Goal: Use online tool/utility: Utilize a website feature to perform a specific function

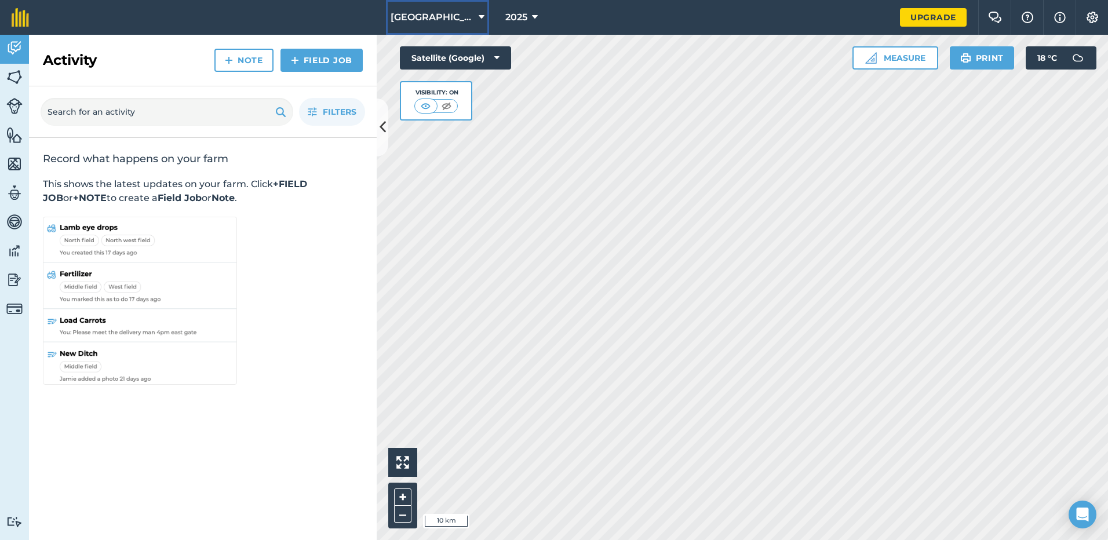
click at [473, 17] on span "[GEOGRAPHIC_DATA]" at bounding box center [432, 17] width 83 height 14
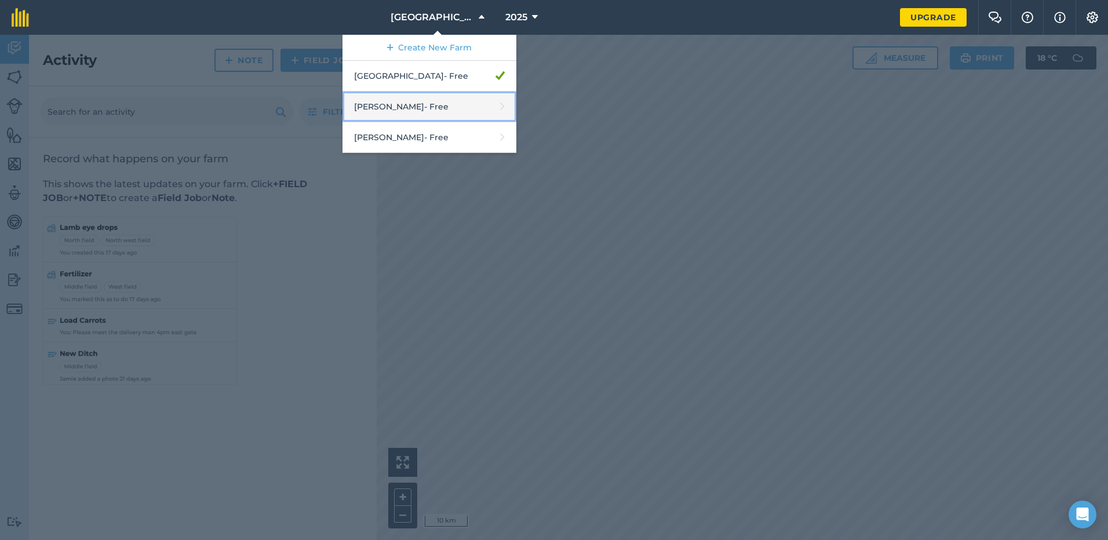
click at [433, 109] on link "[PERSON_NAME] - Free" at bounding box center [429, 107] width 174 height 31
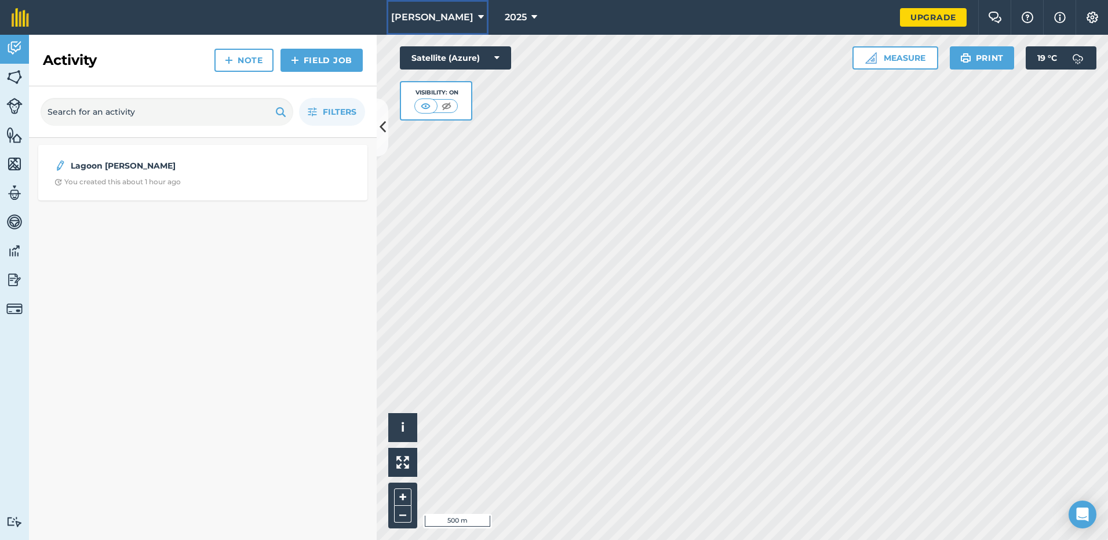
click at [444, 14] on span "[PERSON_NAME]" at bounding box center [432, 17] width 82 height 14
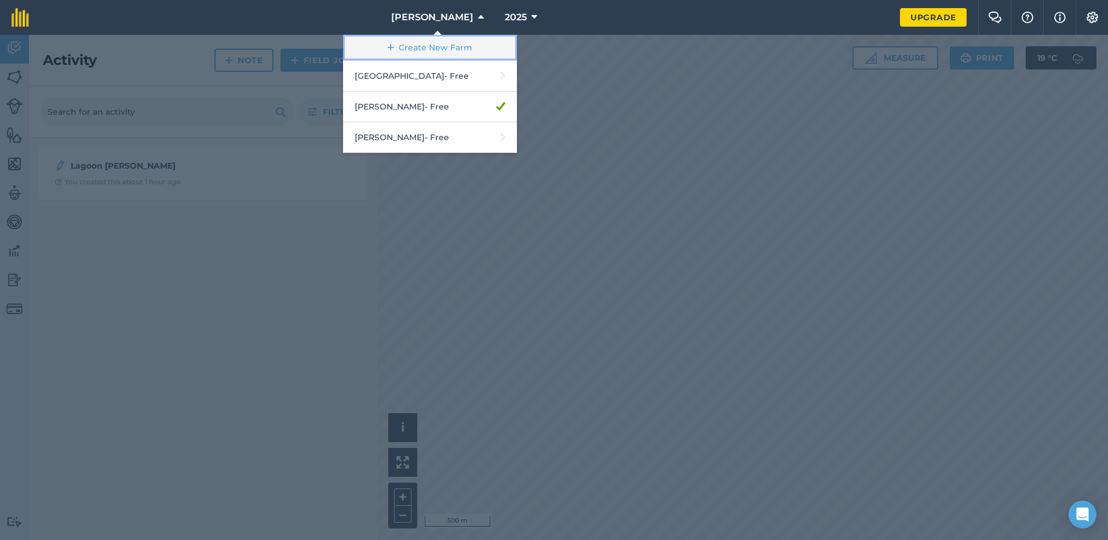
click at [454, 42] on link "Create New Farm" at bounding box center [430, 48] width 174 height 26
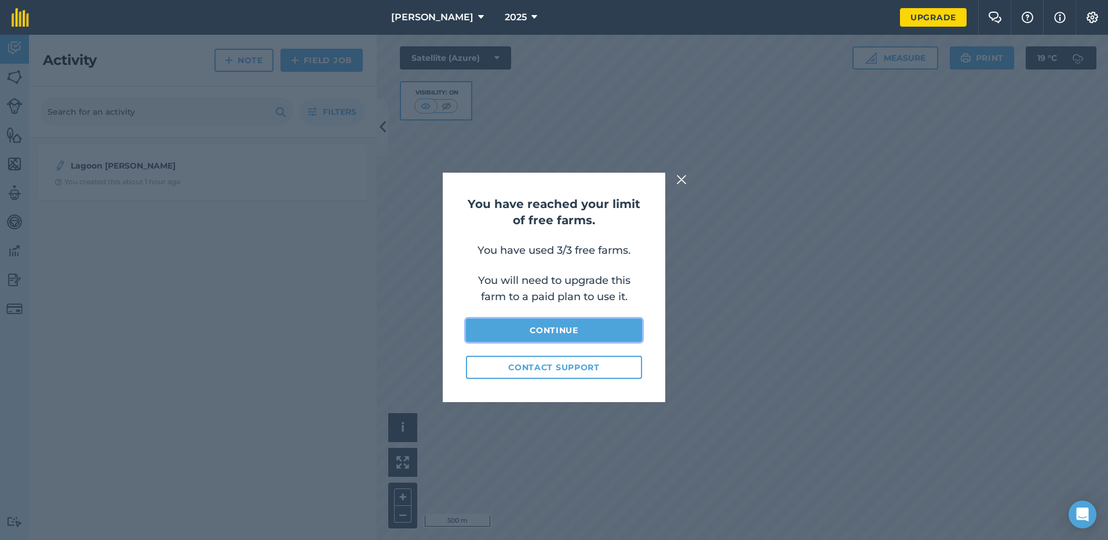
click at [601, 326] on link "Continue" at bounding box center [554, 330] width 176 height 23
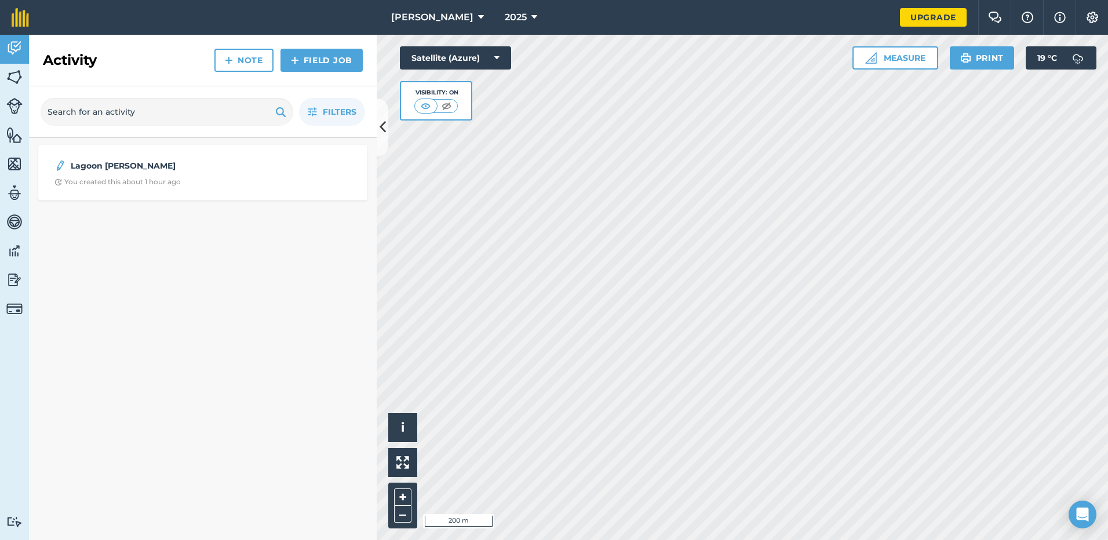
click at [478, 539] on html "[PERSON_NAME] 2025 Upgrade Farm Chat Help Info Settings Map printing is not ava…" at bounding box center [554, 270] width 1108 height 540
click at [882, 50] on button "Measure" at bounding box center [895, 57] width 86 height 23
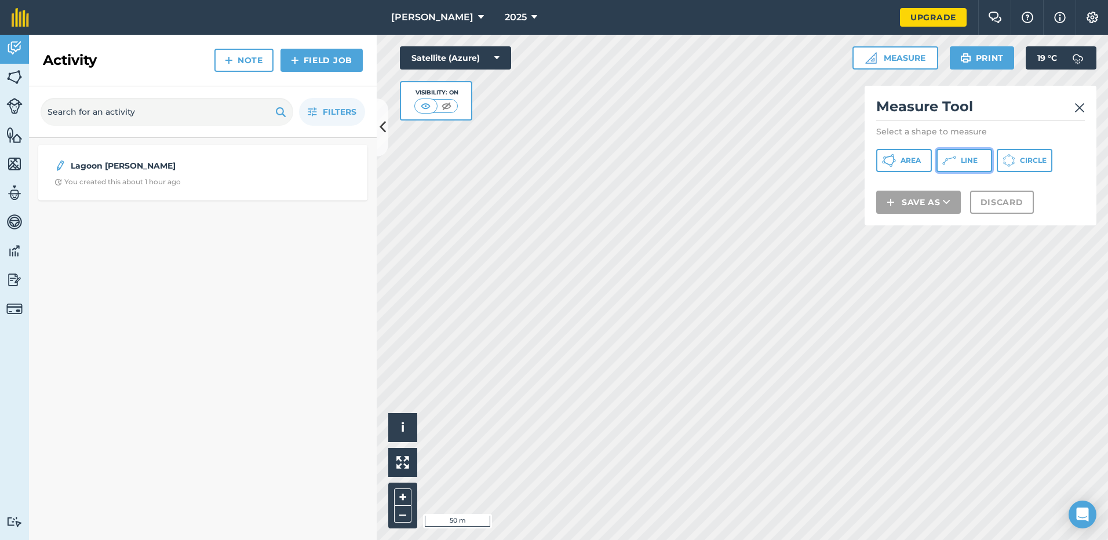
click at [957, 167] on button "Line" at bounding box center [964, 160] width 56 height 23
click at [1076, 112] on img at bounding box center [1079, 108] width 10 height 14
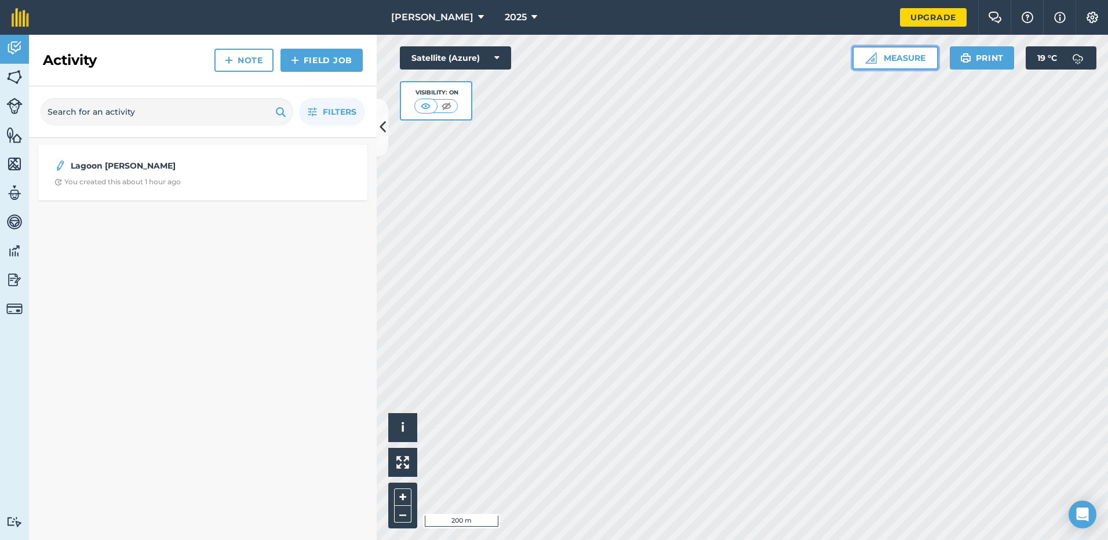
click at [927, 65] on button "Measure" at bounding box center [895, 57] width 86 height 23
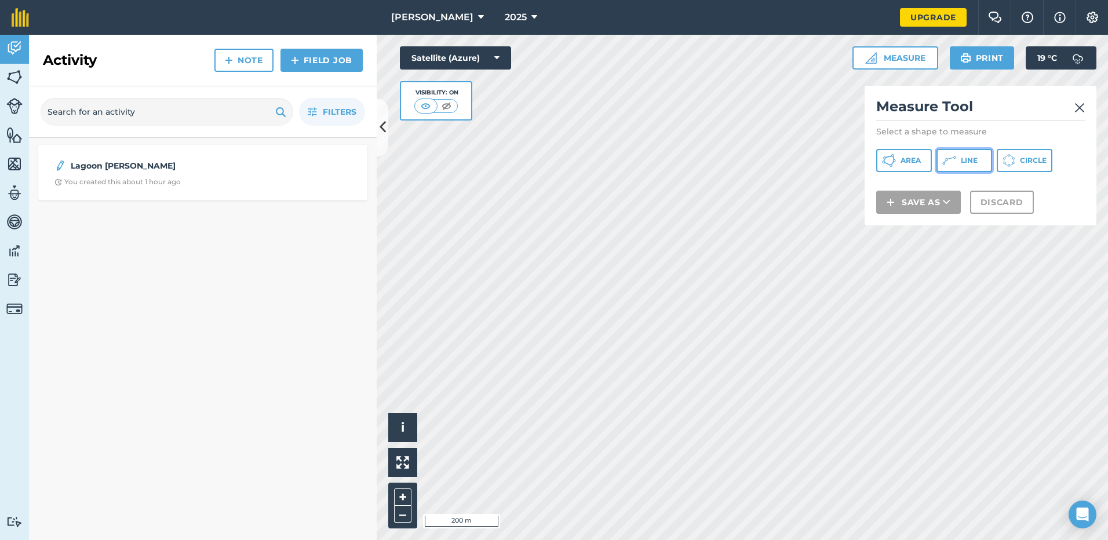
click at [958, 165] on button "Line" at bounding box center [964, 160] width 56 height 23
click at [971, 166] on button "Line" at bounding box center [964, 160] width 56 height 23
click at [906, 58] on button "Measure" at bounding box center [895, 57] width 86 height 23
